Goal: Task Accomplishment & Management: Complete application form

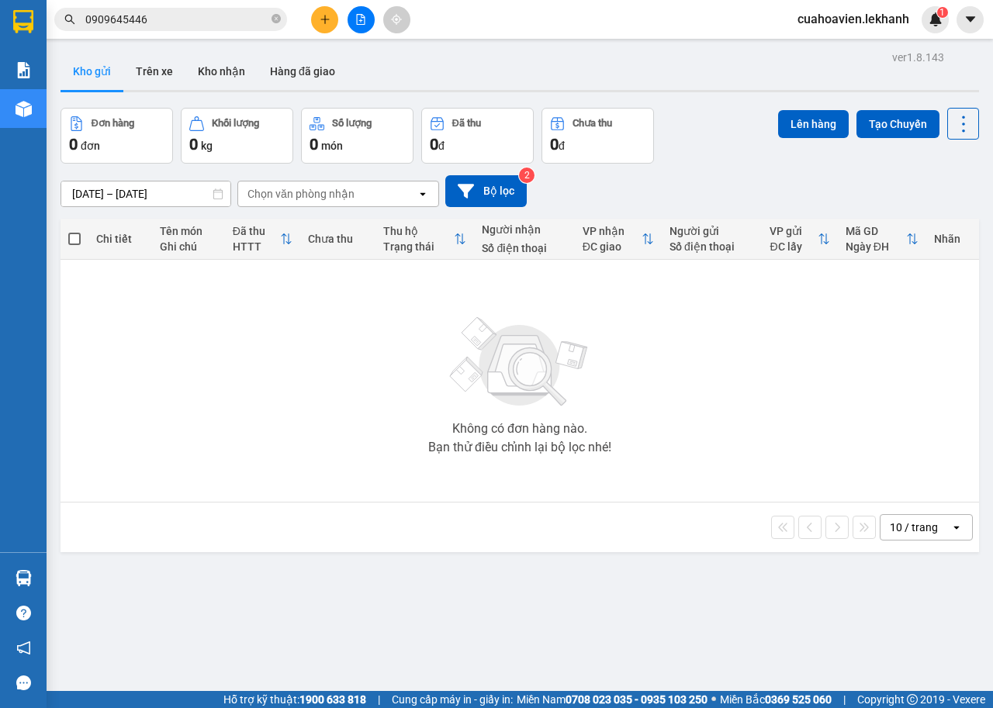
click at [173, 193] on input "[DATE] – [DATE]" at bounding box center [145, 193] width 169 height 25
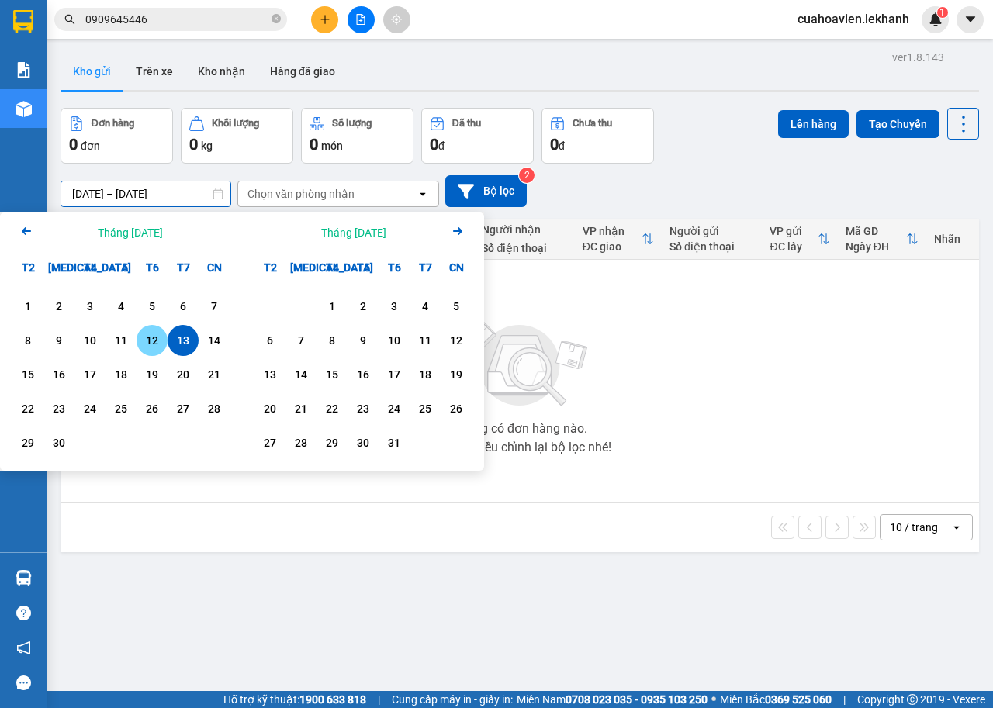
click at [159, 337] on div "12" at bounding box center [152, 340] width 22 height 19
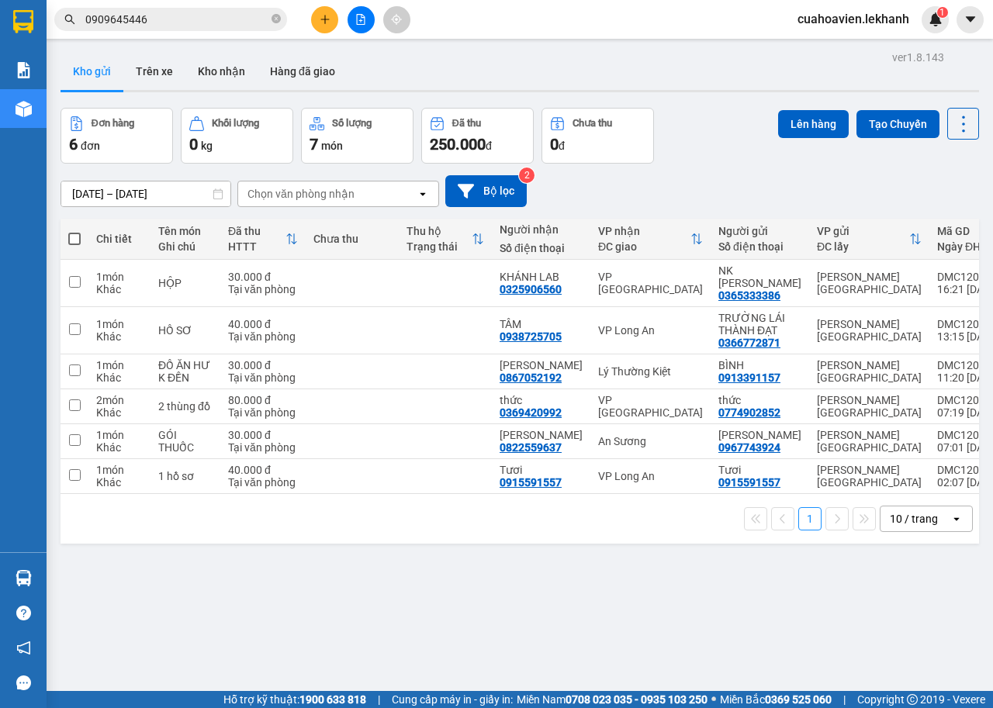
click at [151, 186] on input "[DATE] – [DATE]" at bounding box center [145, 193] width 169 height 25
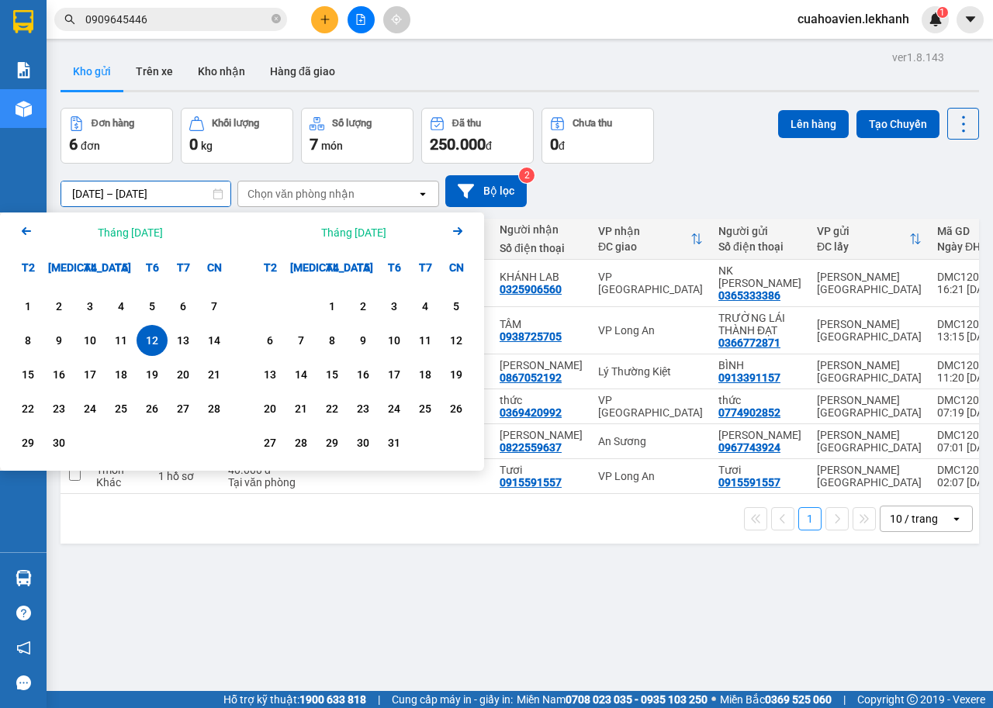
click at [152, 340] on div "12" at bounding box center [152, 340] width 22 height 19
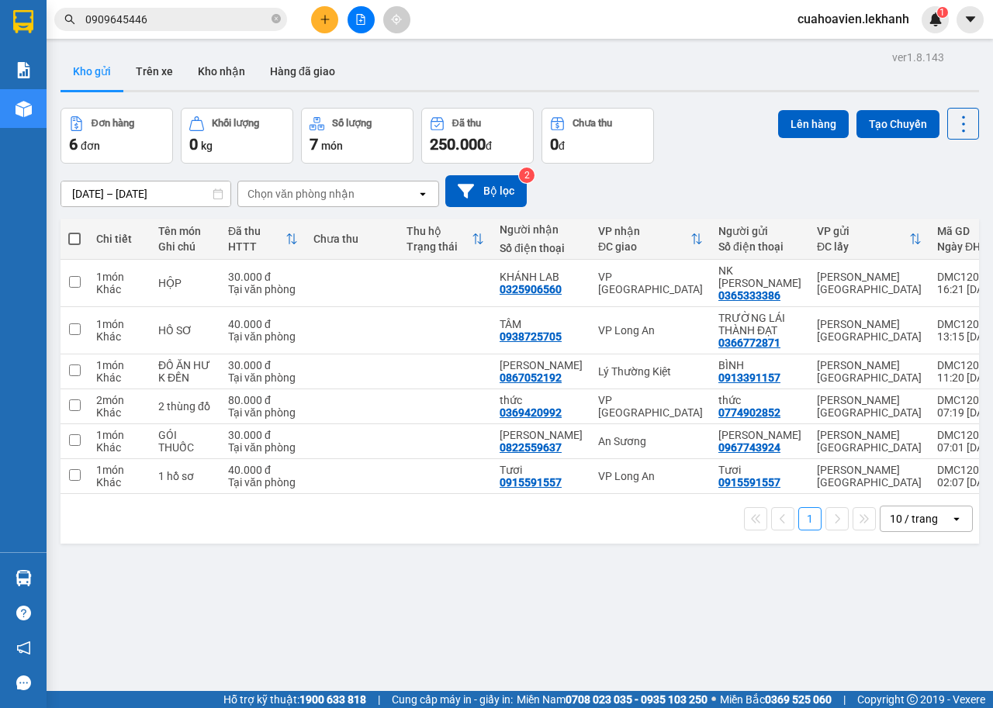
click at [159, 196] on input "[DATE] – [DATE]" at bounding box center [145, 193] width 169 height 25
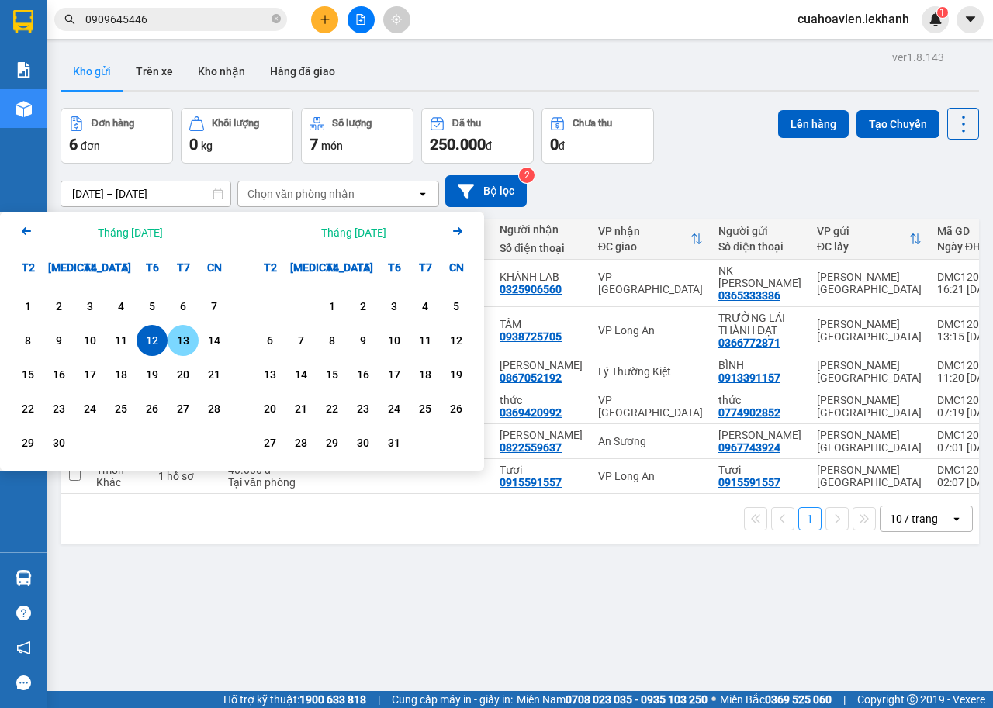
click at [173, 339] on div "13" at bounding box center [183, 340] width 22 height 19
type input "[DATE] – [DATE]"
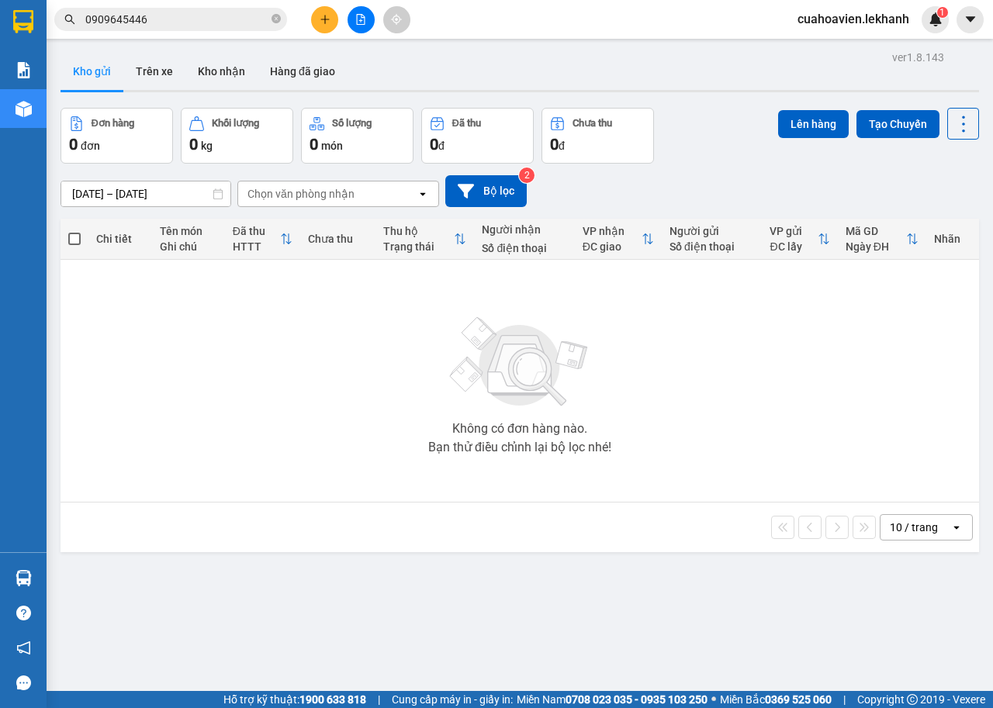
click at [319, 12] on button at bounding box center [324, 19] width 27 height 27
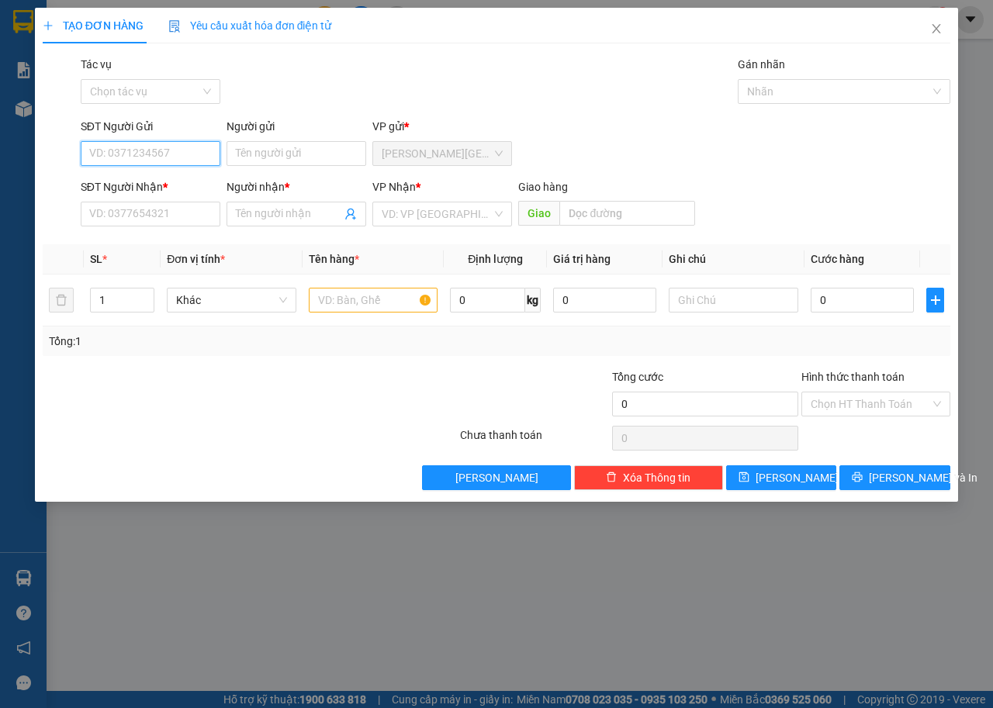
click at [152, 152] on input "SĐT Người Gửi" at bounding box center [151, 153] width 140 height 25
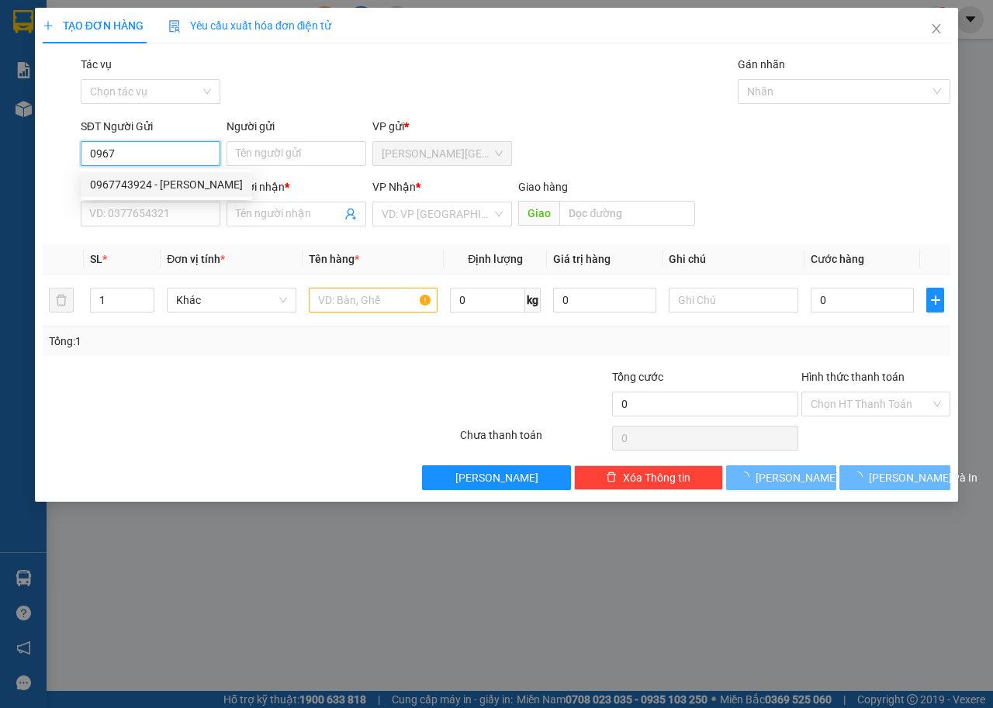
click at [105, 186] on div "0967743924 - [PERSON_NAME]" at bounding box center [166, 184] width 153 height 17
type input "0967743924"
type input "[PERSON_NAME]"
type input "0822559637"
type input "[PERSON_NAME]"
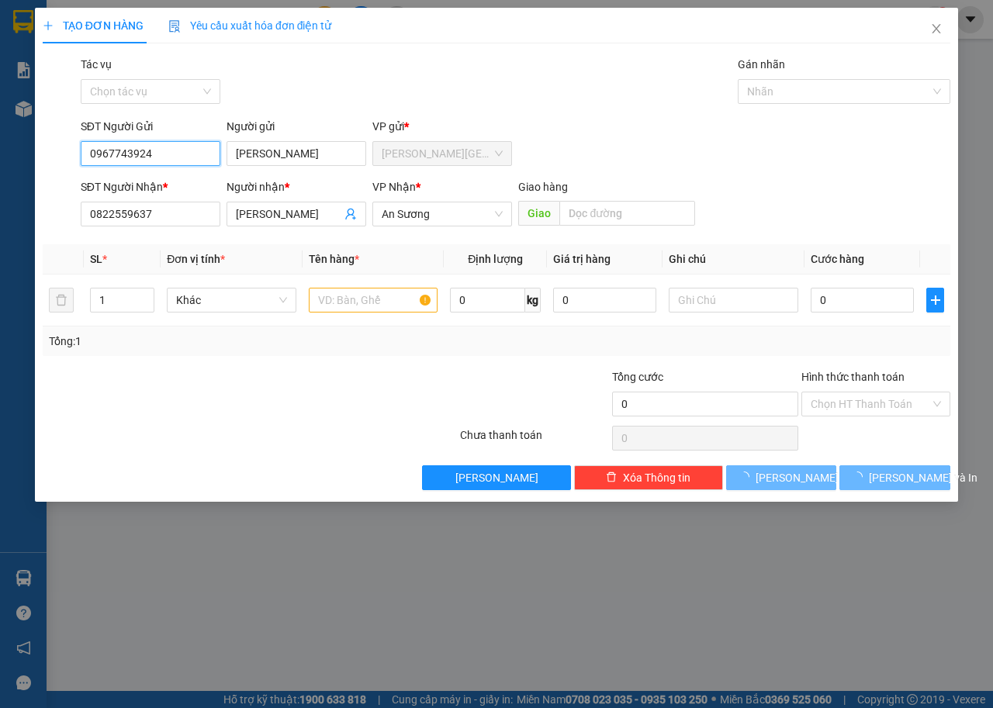
type input "30.000"
type input "0967743924"
click at [874, 380] on label "Hình thức thanh toán" at bounding box center [852, 377] width 103 height 12
click at [874, 392] on input "Hình thức thanh toán" at bounding box center [869, 403] width 119 height 23
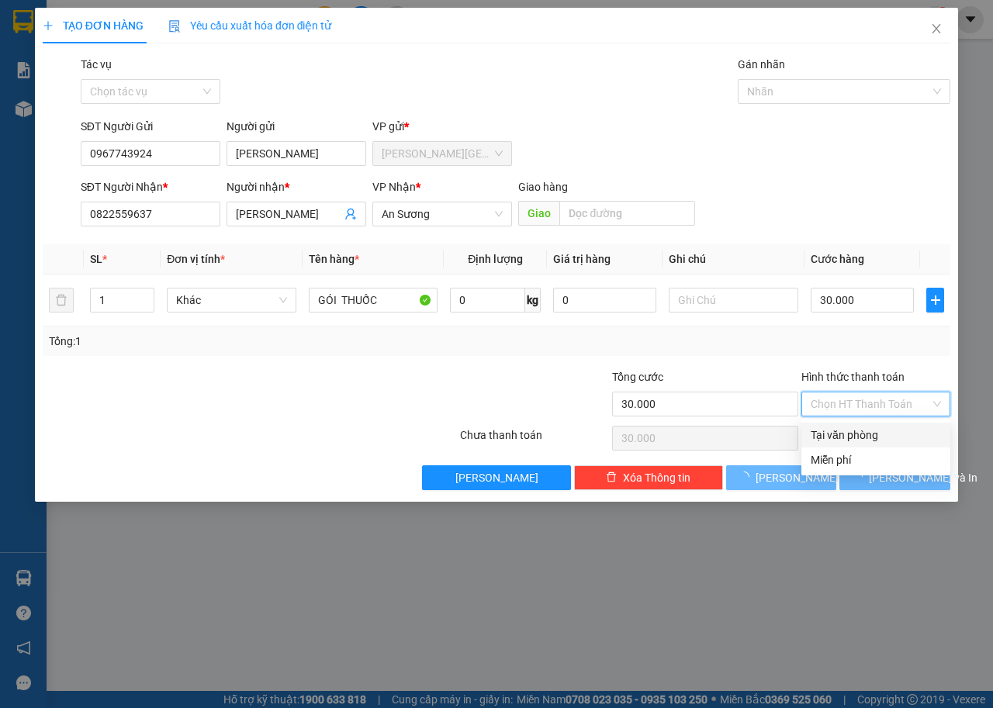
click at [868, 406] on input "Hình thức thanh toán" at bounding box center [869, 403] width 119 height 23
click at [875, 433] on div "Tại văn phòng" at bounding box center [875, 434] width 130 height 17
type input "0"
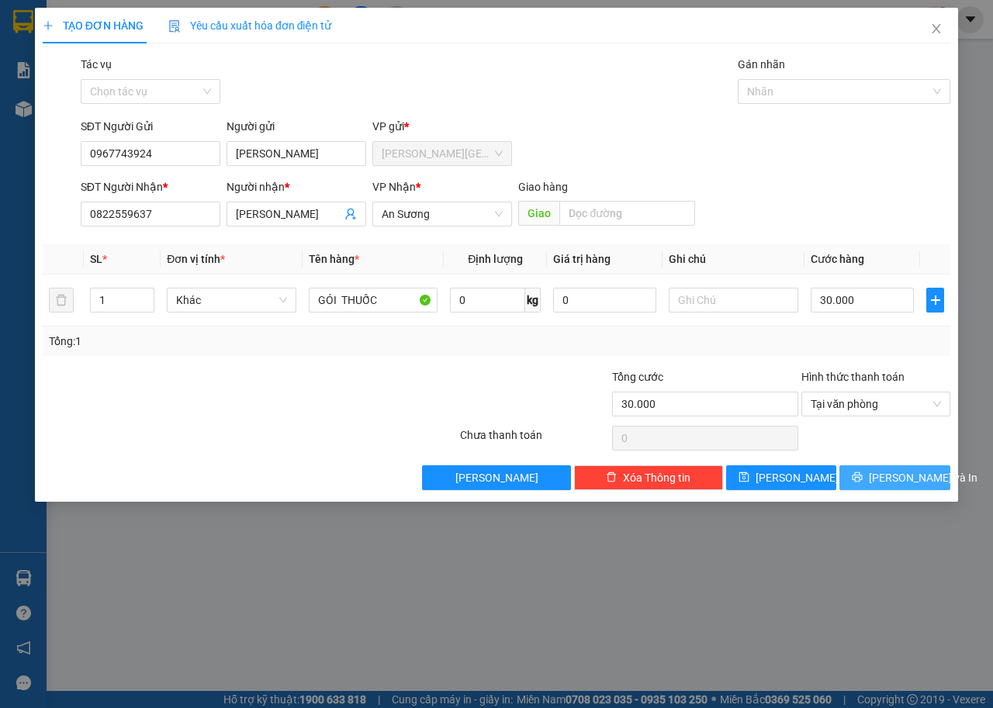
click at [884, 470] on span "[PERSON_NAME] và In" at bounding box center [923, 477] width 109 height 17
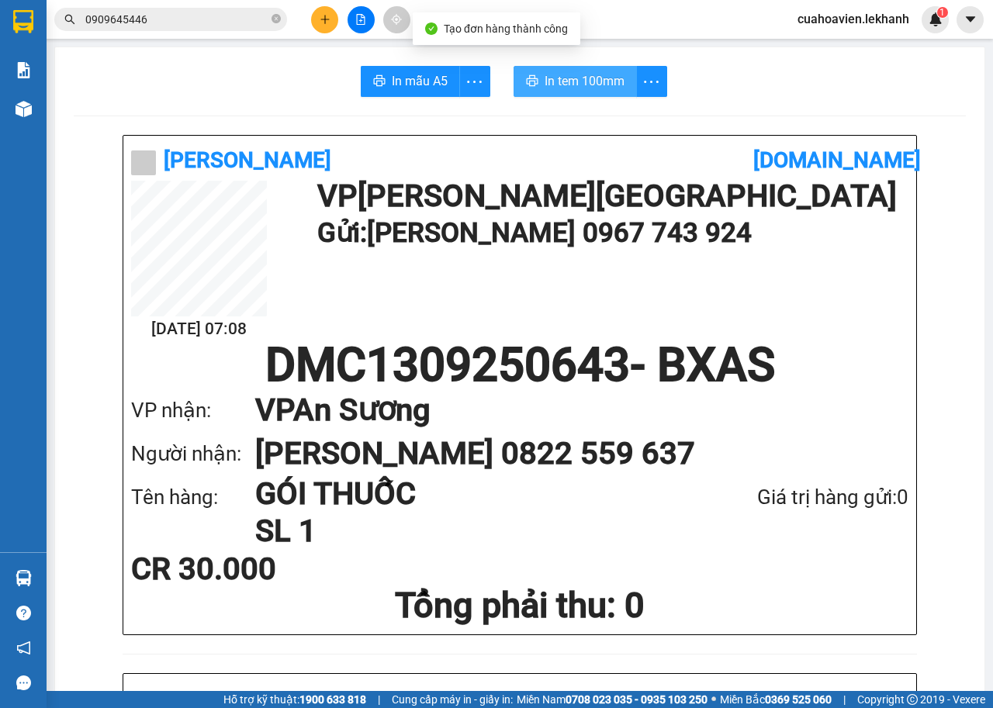
click at [587, 78] on span "In tem 100mm" at bounding box center [584, 80] width 80 height 19
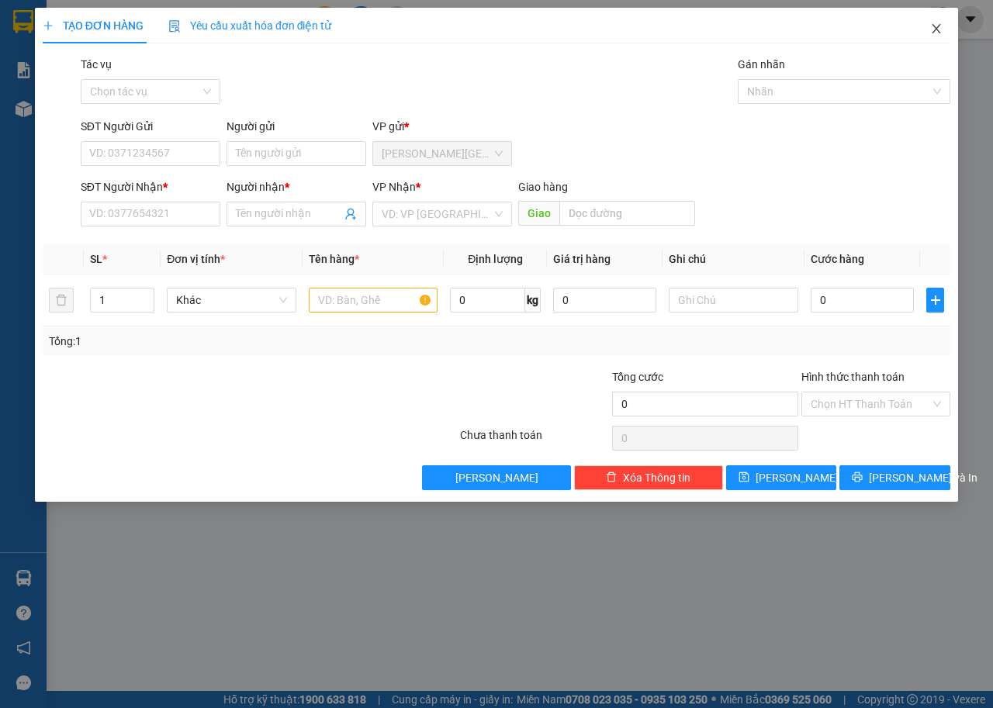
click at [933, 21] on span "Close" at bounding box center [935, 29] width 43 height 43
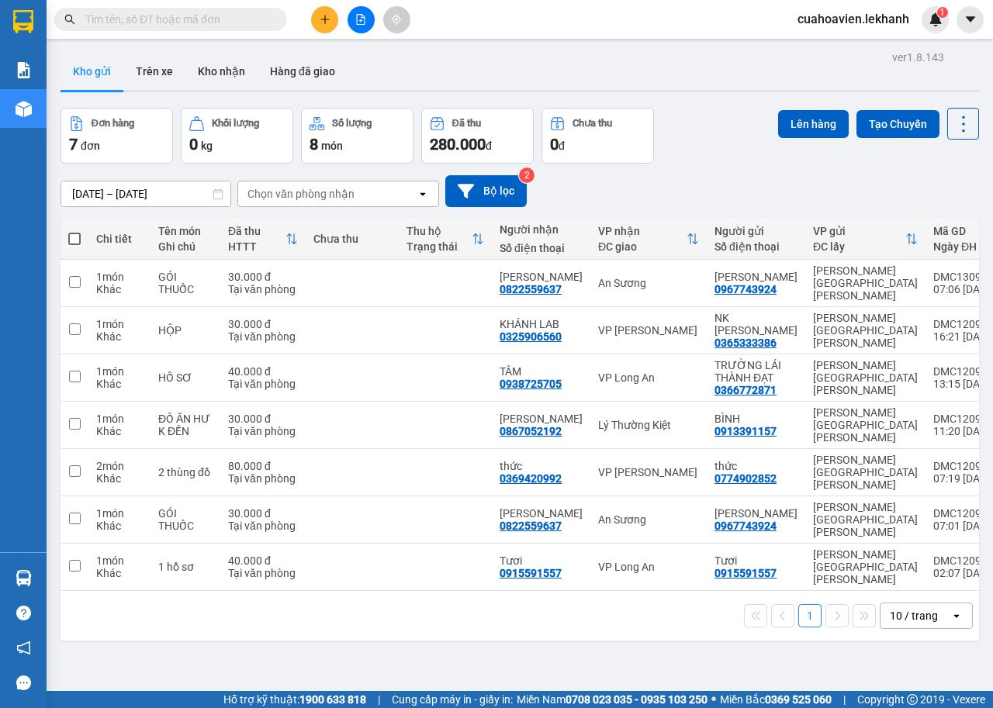
click at [187, 186] on input "12/09/2025 – 13/09/2025" at bounding box center [145, 193] width 169 height 25
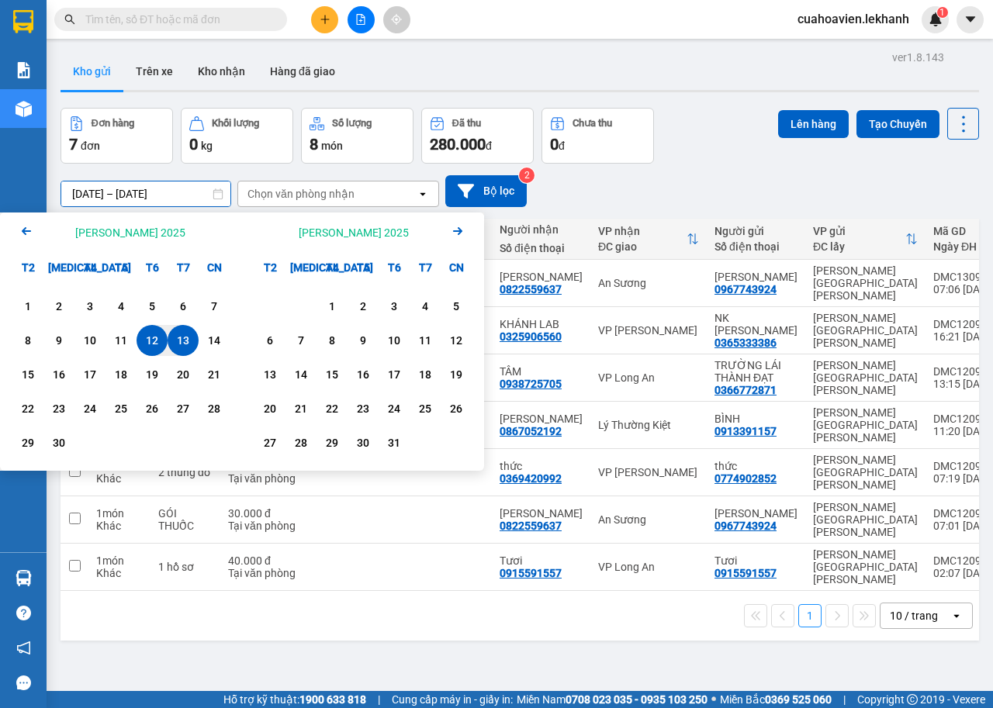
click at [191, 187] on input "12/09/2025 – 13/09/2025" at bounding box center [145, 193] width 169 height 25
click at [186, 339] on div "13" at bounding box center [183, 340] width 22 height 19
type input "[DATE] – [DATE]"
